Goal: Task Accomplishment & Management: Manage account settings

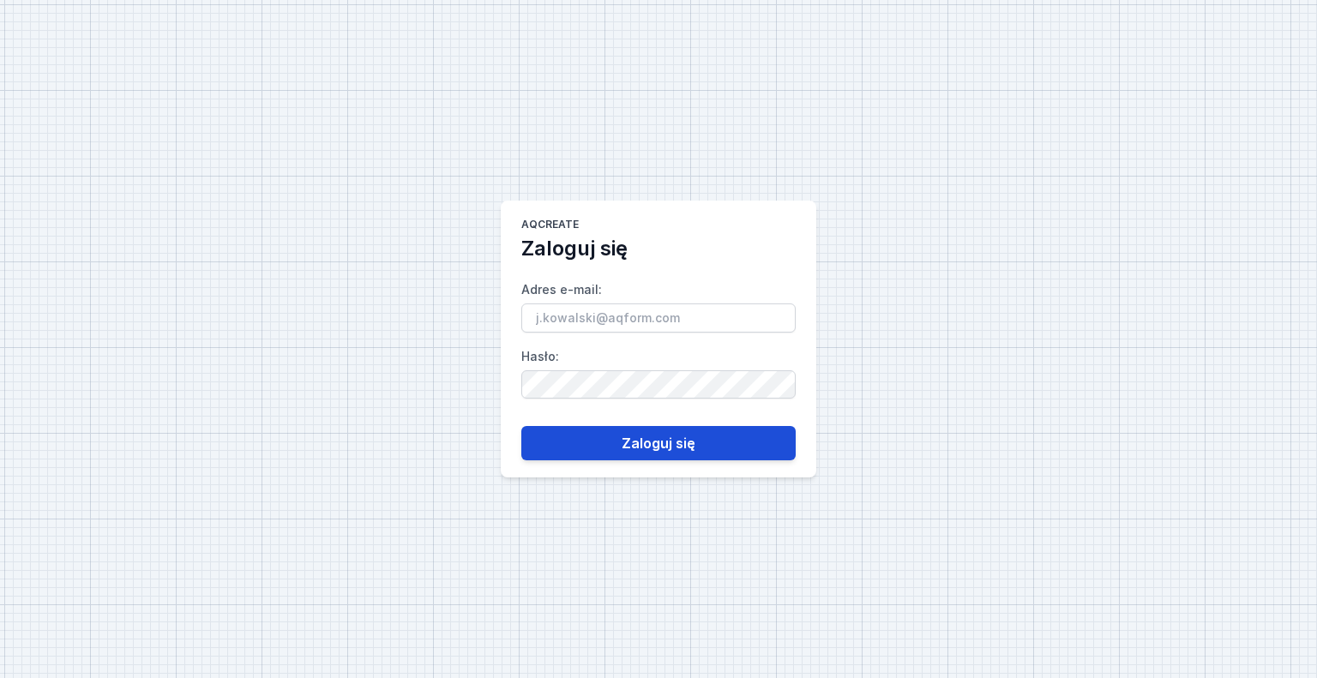
type input "[EMAIL_ADDRESS][DOMAIN_NAME]"
click at [654, 441] on button "Zaloguj się" at bounding box center [658, 443] width 274 height 34
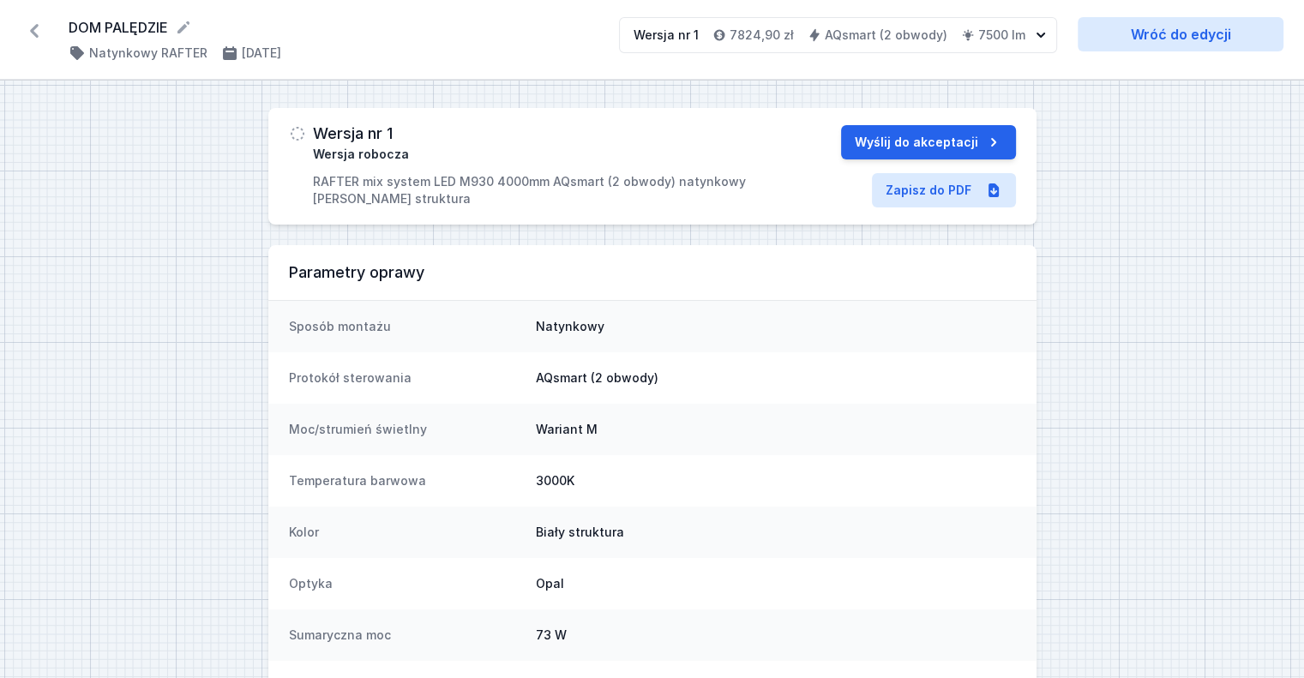
click at [33, 28] on icon at bounding box center [34, 31] width 9 height 14
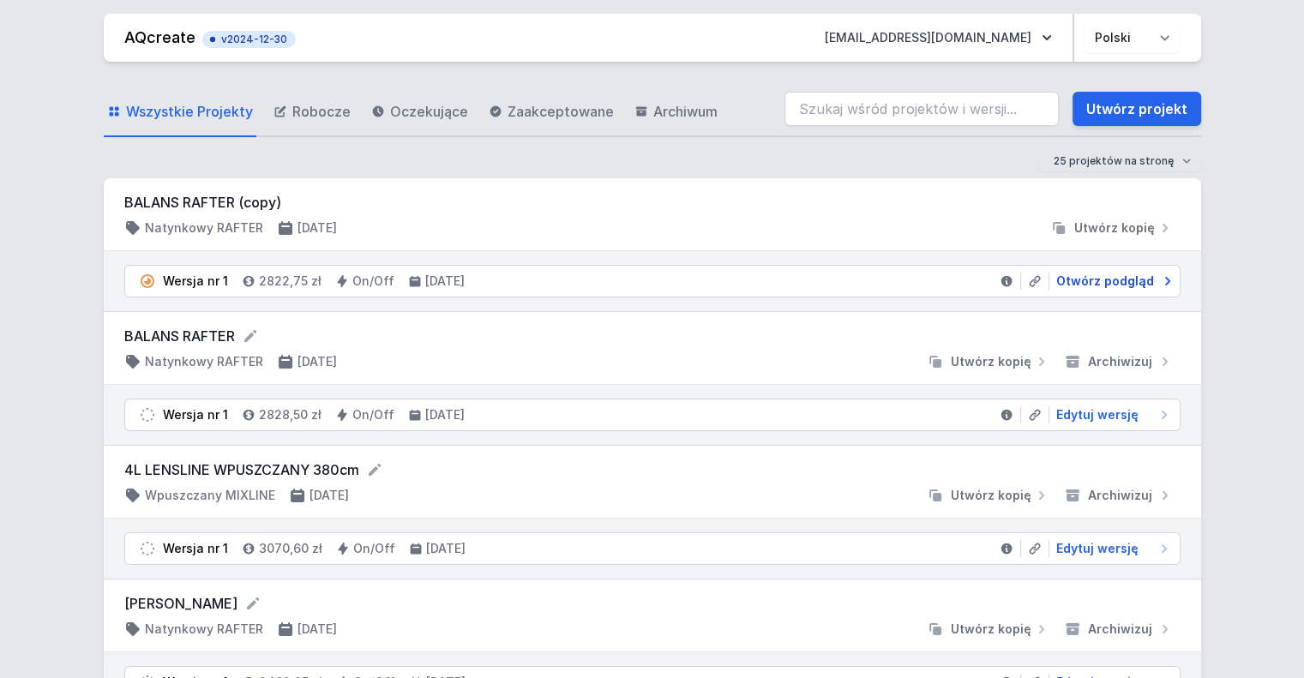
click at [1110, 282] on span "Otwórz podgląd" at bounding box center [1105, 281] width 98 height 17
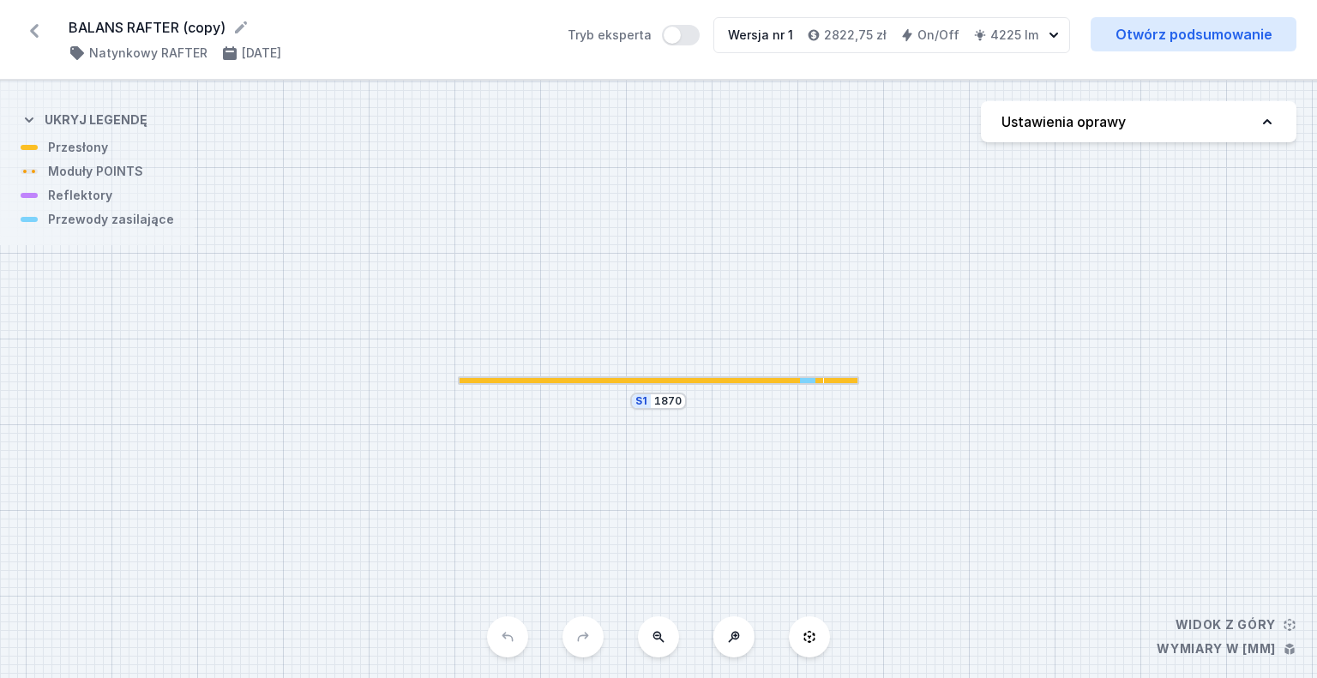
click at [33, 25] on icon at bounding box center [34, 30] width 27 height 27
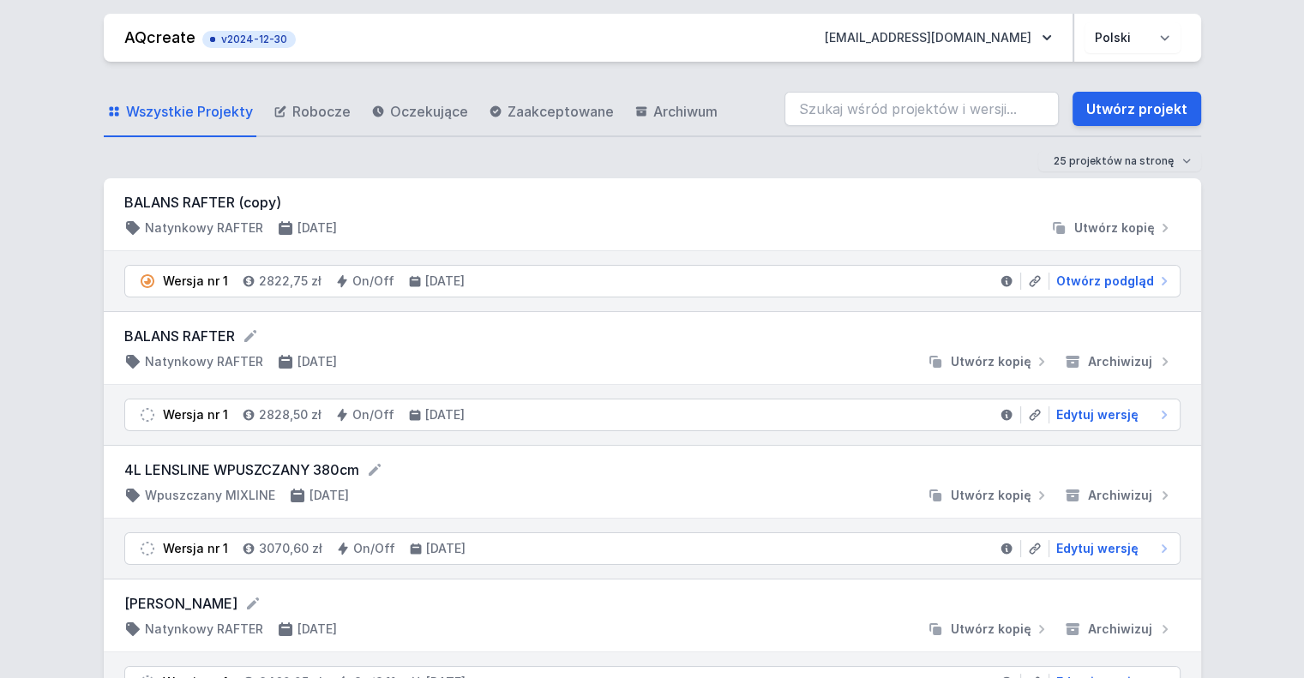
click at [1097, 423] on li "Wersja nr 1 2828,50 zł On/Off [DATE] Edytuj wersję" at bounding box center [652, 414] width 1054 height 31
click at [1087, 414] on span "Edytuj wersję" at bounding box center [1097, 414] width 82 height 17
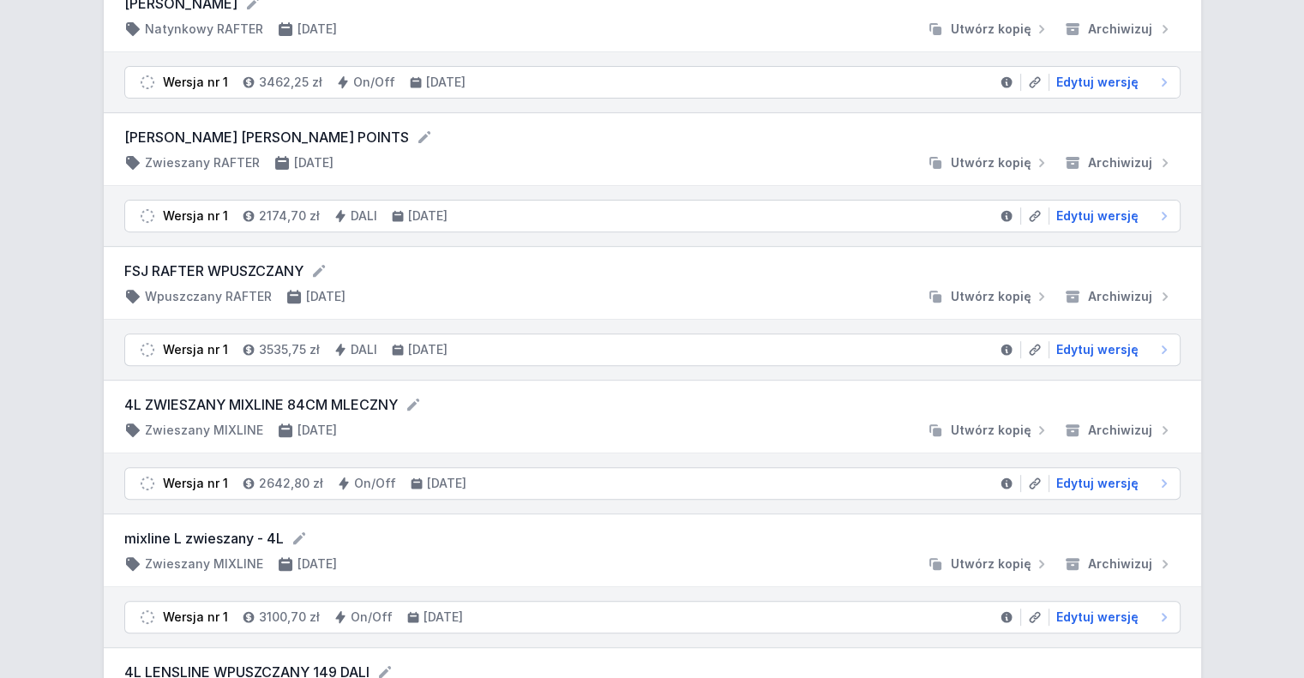
scroll to position [943, 0]
